Goal: Find specific page/section: Find specific page/section

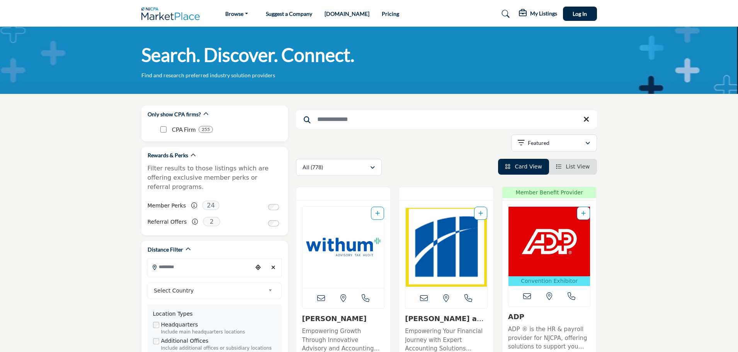
click at [581, 171] on li "List View" at bounding box center [573, 167] width 48 height 16
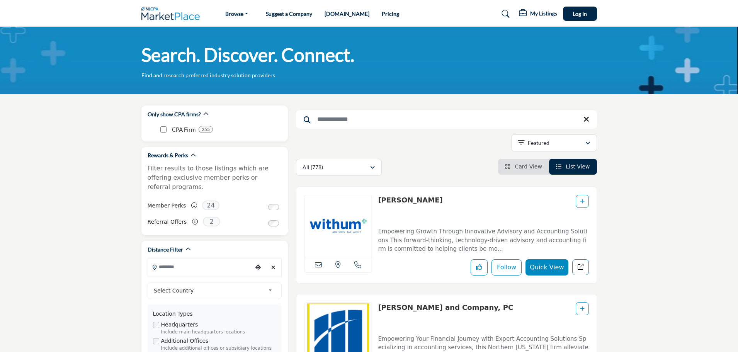
click at [343, 215] on img at bounding box center [339, 226] width 68 height 62
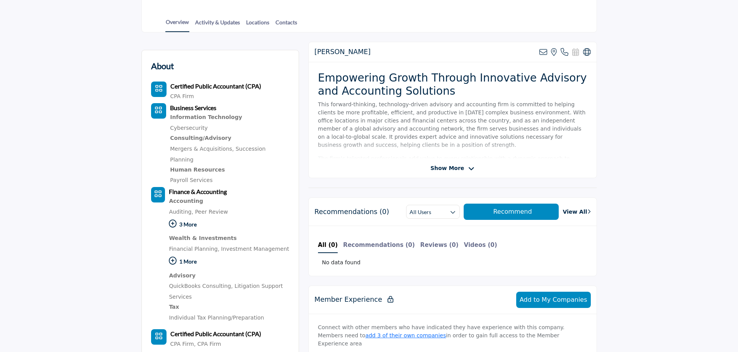
scroll to position [155, 0]
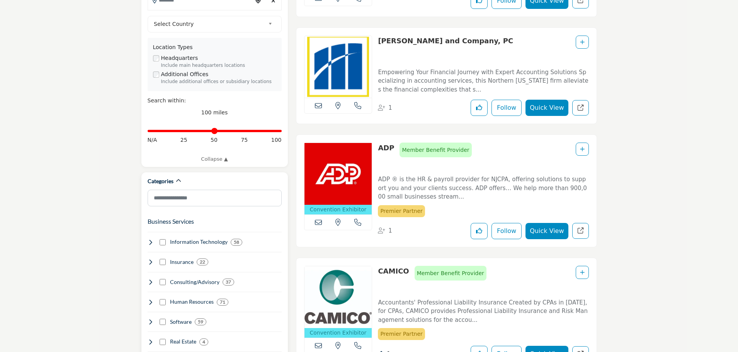
scroll to position [387, 0]
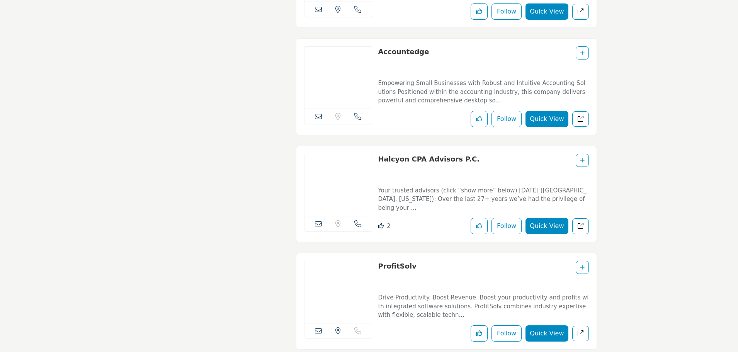
scroll to position [1662, 0]
